Goal: Find specific page/section: Find specific page/section

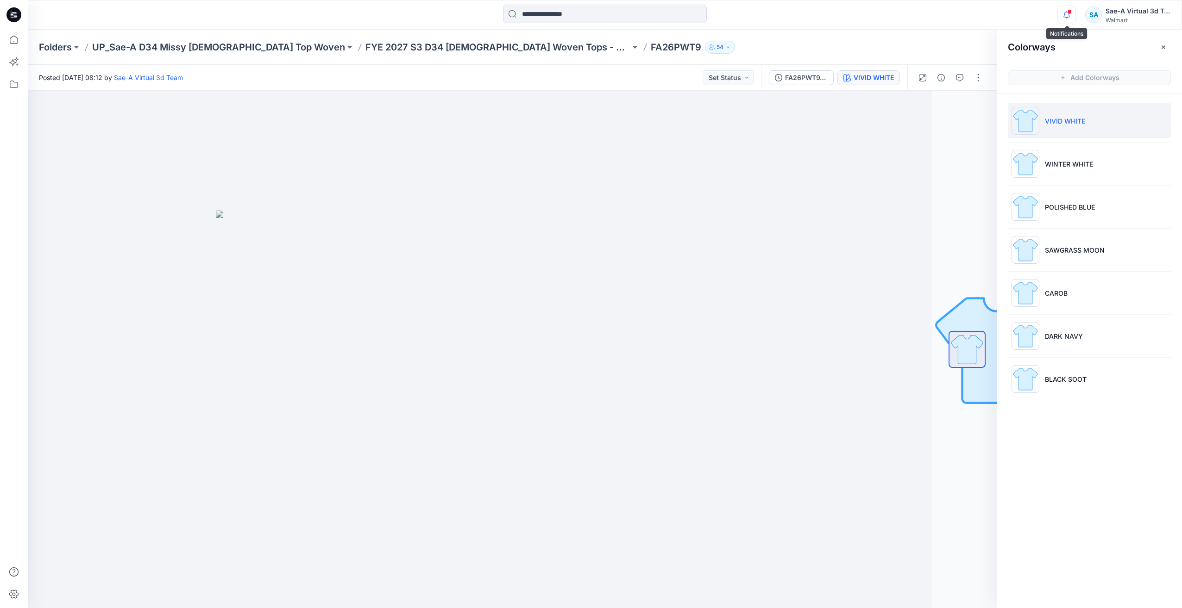
click at [1071, 12] on icon "button" at bounding box center [1067, 15] width 18 height 19
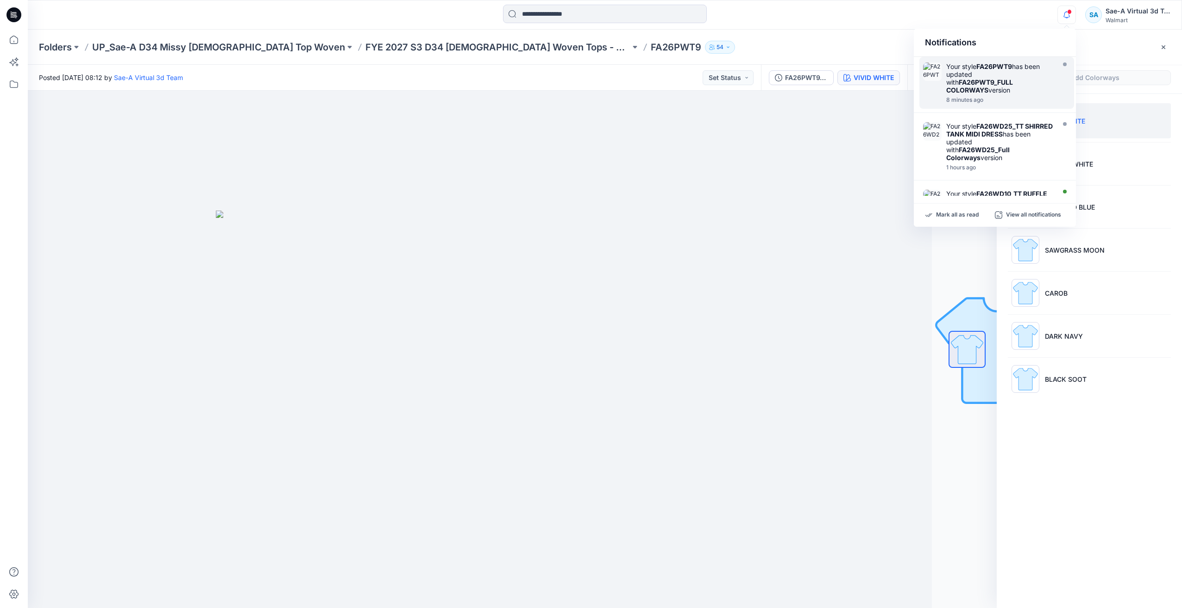
click at [998, 81] on strong "FA26PWT9_FULL COLORWAYS" at bounding box center [979, 86] width 67 height 16
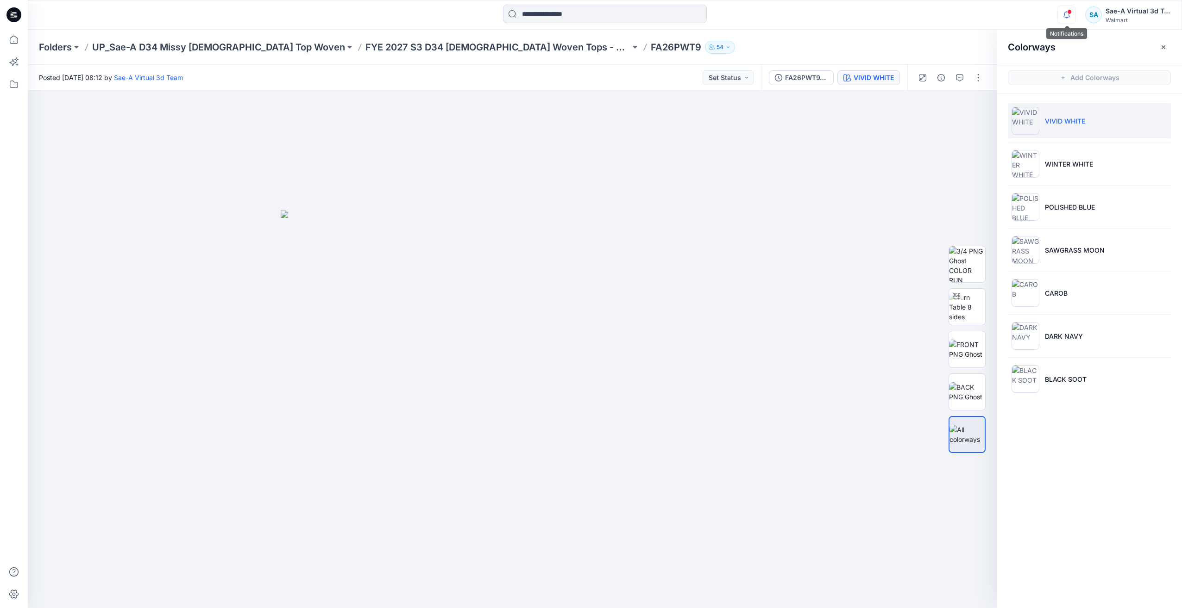
drag, startPoint x: 1064, startPoint y: 22, endPoint x: 1063, endPoint y: 15, distance: 7.0
click at [1064, 22] on icon "button" at bounding box center [1067, 15] width 18 height 19
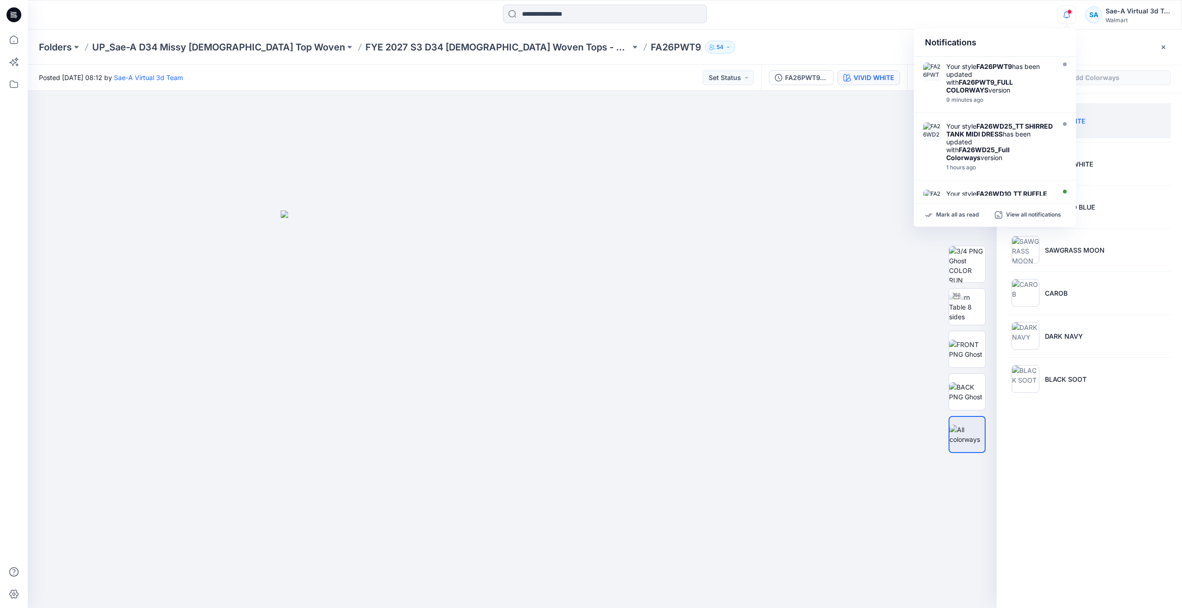
click at [1063, 15] on icon "button" at bounding box center [1067, 15] width 18 height 19
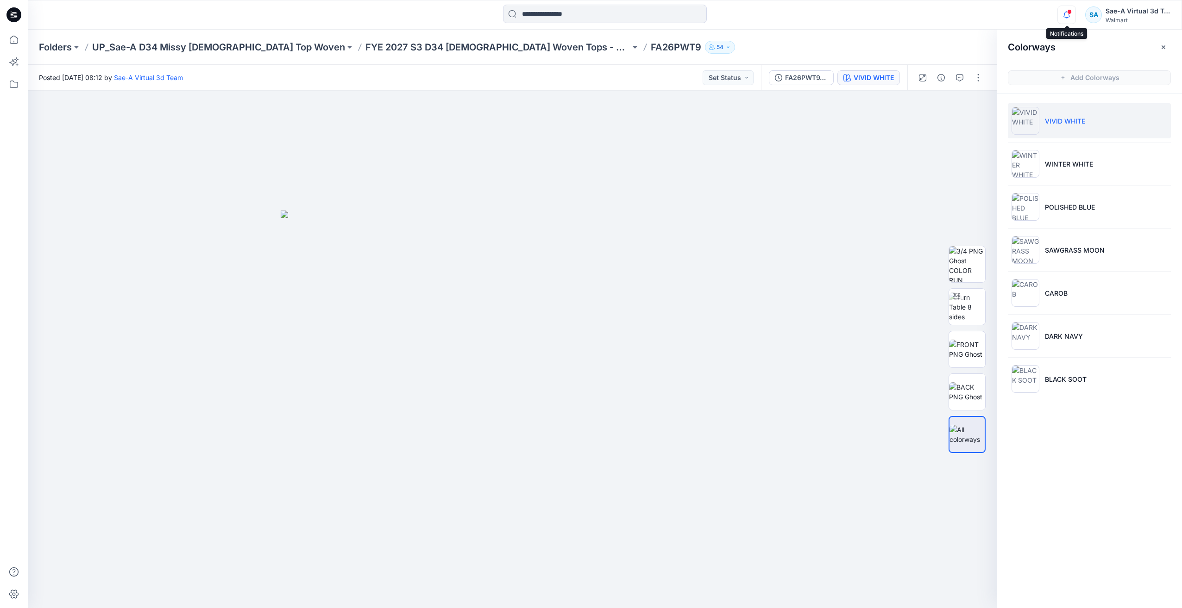
click at [1060, 15] on icon "button" at bounding box center [1067, 15] width 18 height 19
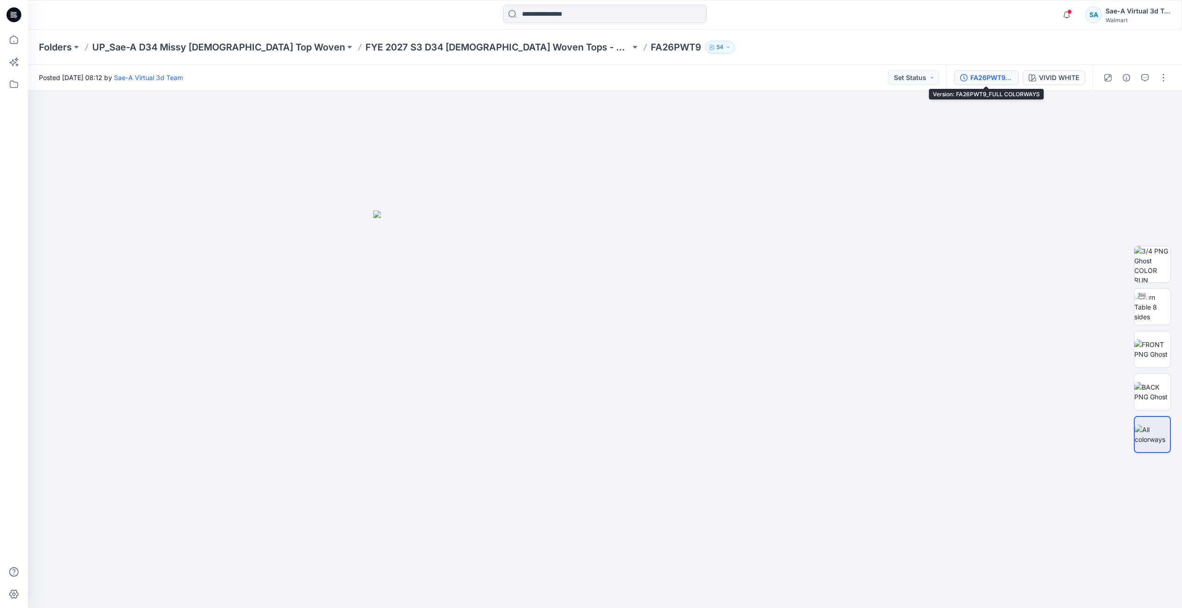
click at [987, 73] on div "FA26PWT9_FULL COLORWAYS" at bounding box center [991, 78] width 43 height 10
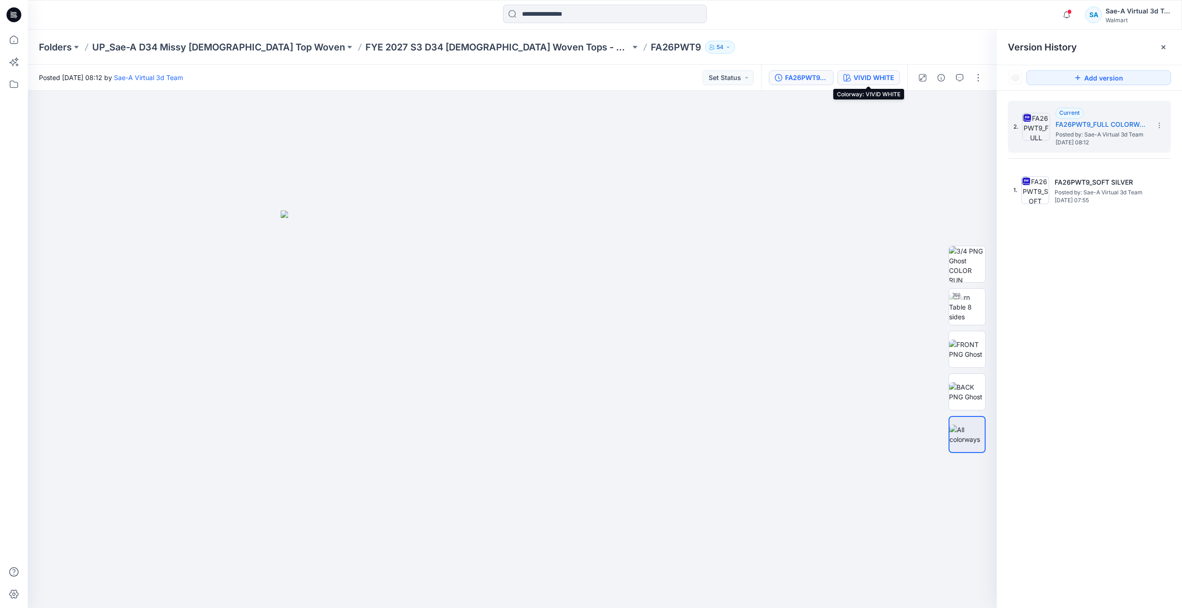
click at [882, 71] on button "VIVID WHITE" at bounding box center [868, 77] width 63 height 15
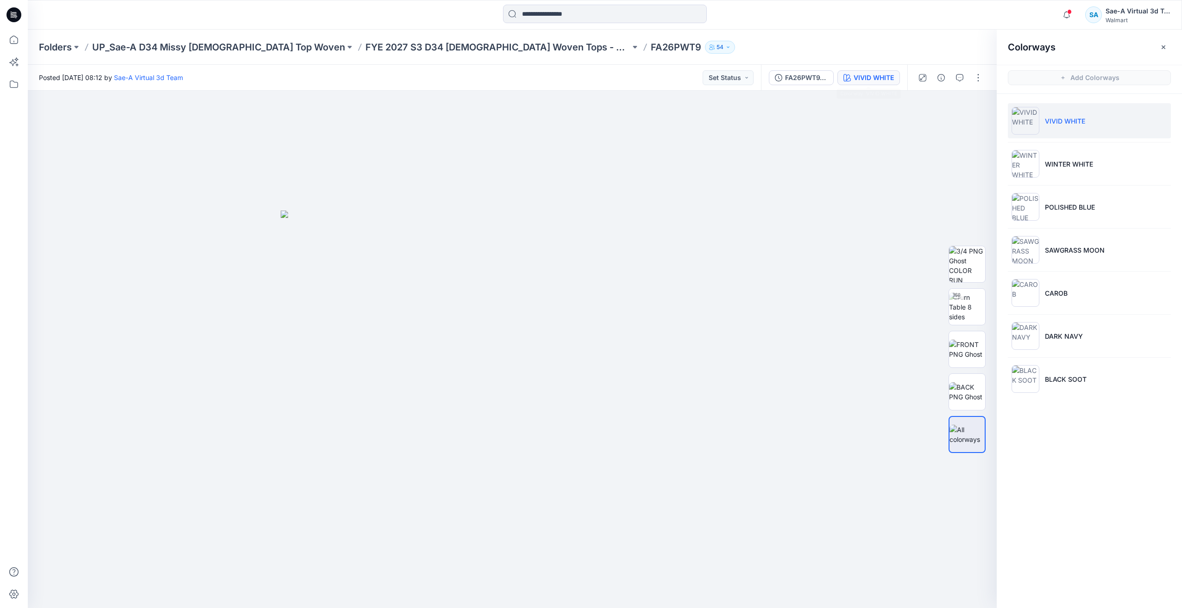
click at [10, 16] on icon at bounding box center [13, 14] width 15 height 15
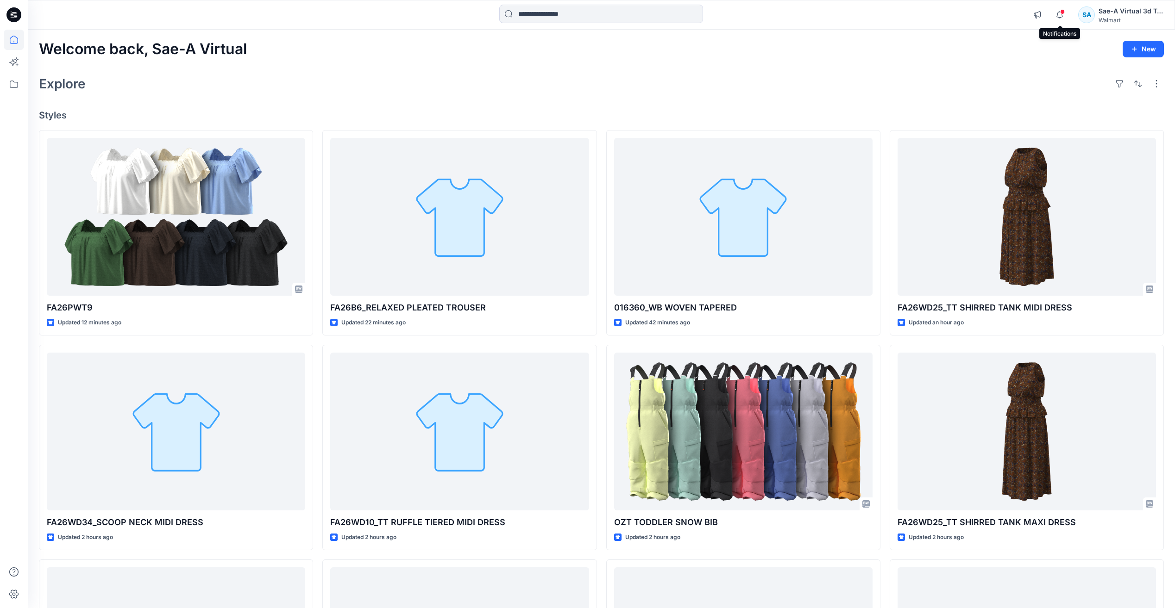
click at [1063, 11] on span at bounding box center [1062, 11] width 5 height 5
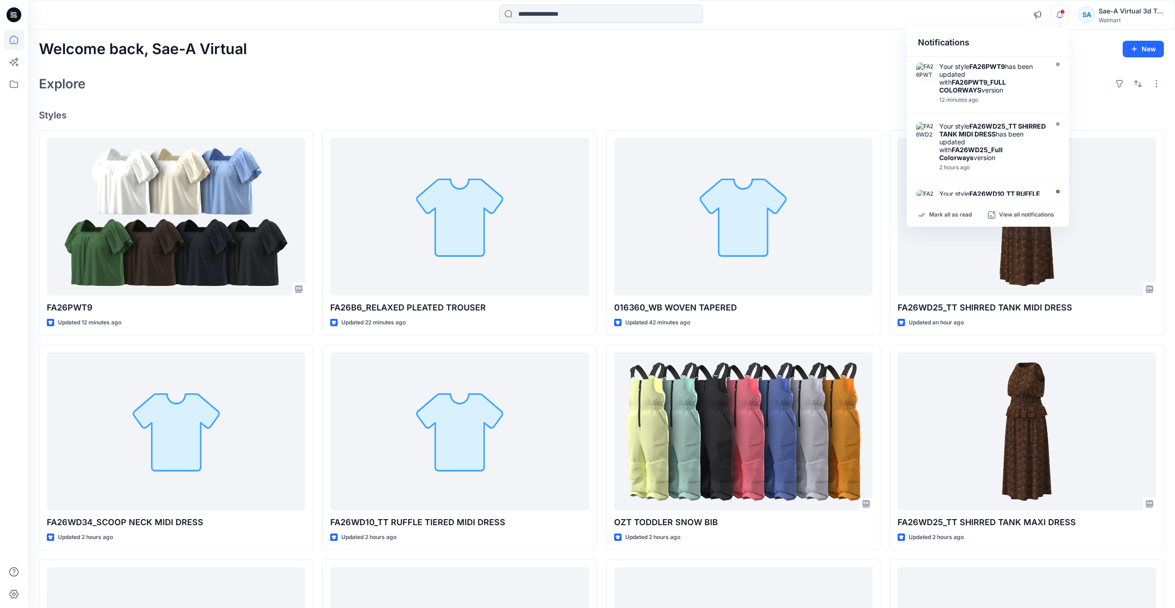
click at [1057, 16] on icon "button" at bounding box center [1059, 15] width 6 height 6
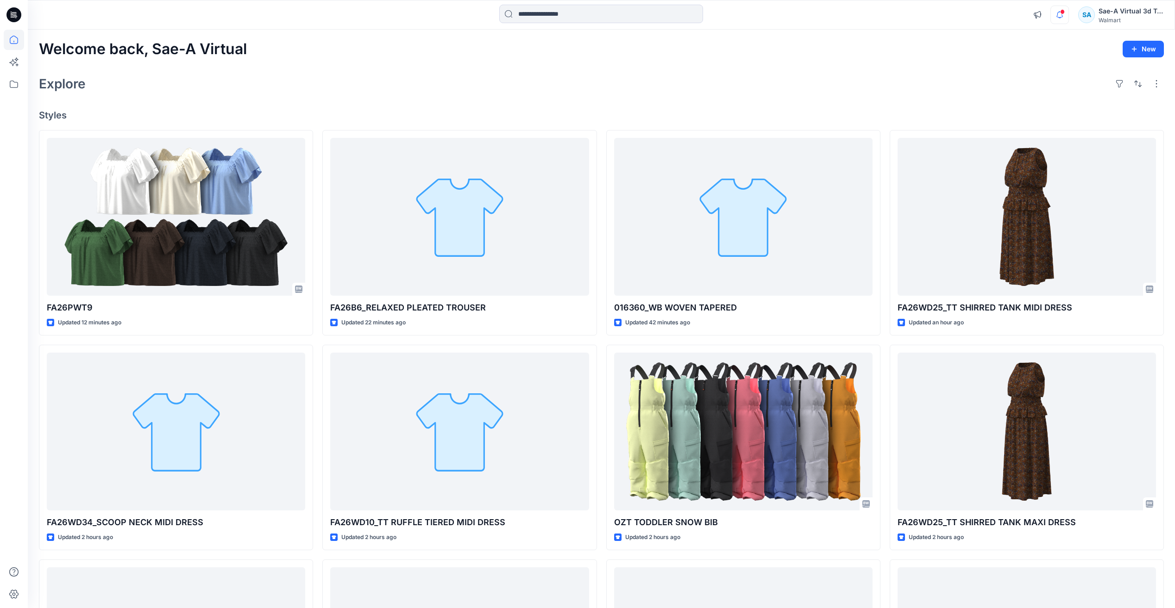
click at [1057, 16] on icon "button" at bounding box center [1059, 15] width 6 height 6
